Goal: Check status

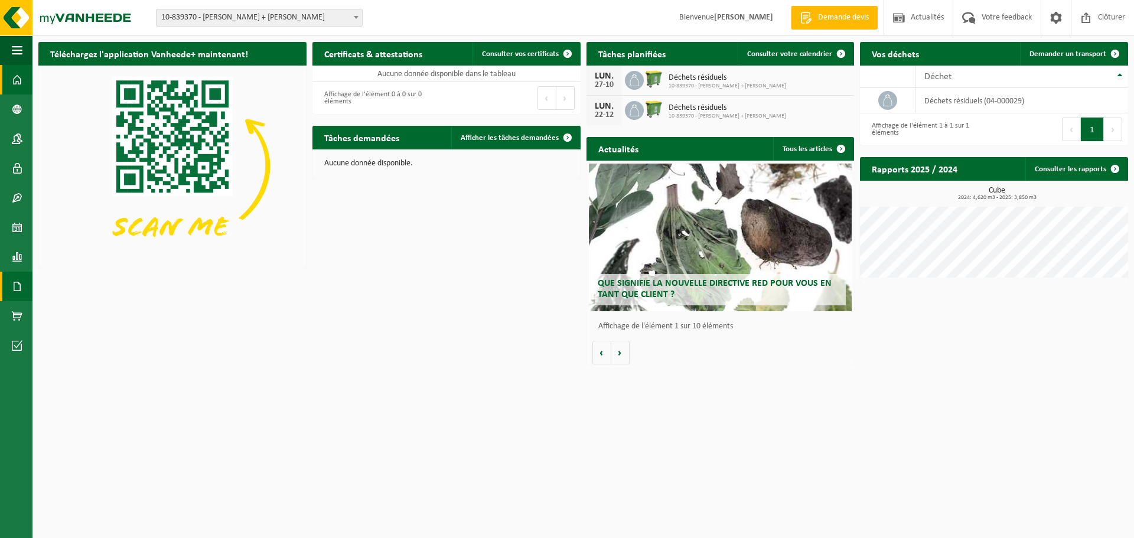
click at [21, 283] on span at bounding box center [17, 287] width 11 height 30
click at [78, 289] on span "Factures" at bounding box center [83, 286] width 30 height 22
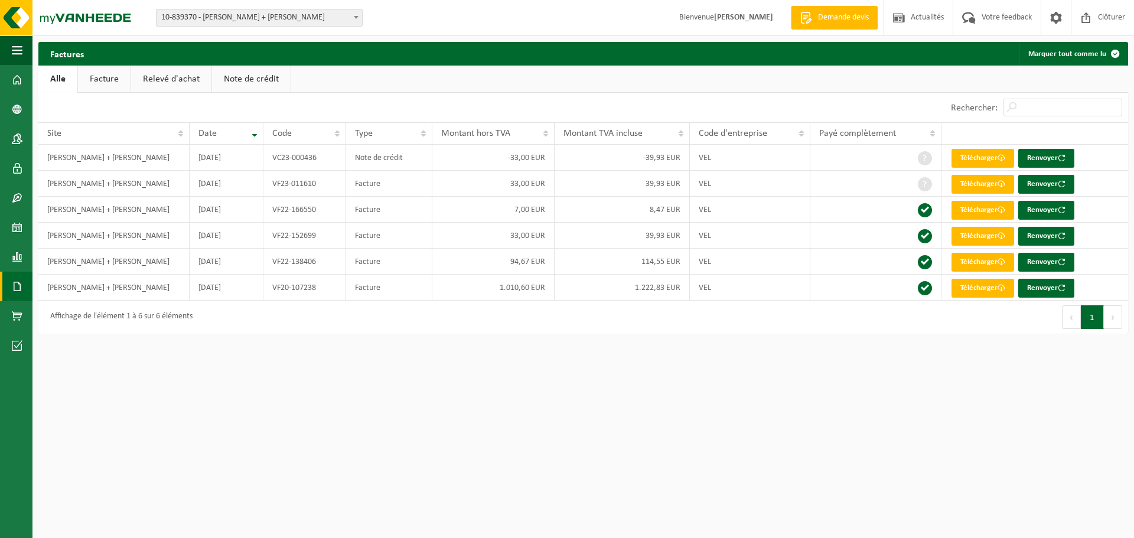
click at [356, 15] on span at bounding box center [356, 16] width 12 height 15
click at [402, 14] on div "Site: 10-839370 - [PERSON_NAME] + [PERSON_NAME] - FRAMERIES 10-839370 - [PERSON…" at bounding box center [567, 18] width 1134 height 36
click at [21, 289] on span at bounding box center [17, 287] width 11 height 30
click at [58, 284] on link "Factures" at bounding box center [78, 286] width 87 height 22
click at [96, 83] on link "Facture" at bounding box center [104, 79] width 53 height 27
